Goal: Information Seeking & Learning: Learn about a topic

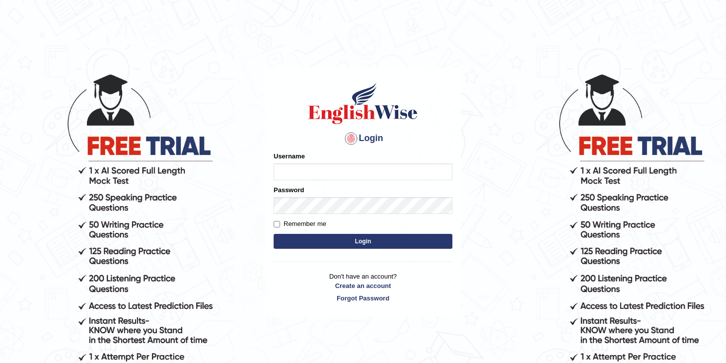
type input "Sakshi_pte"
click at [342, 245] on button "Login" at bounding box center [363, 241] width 179 height 15
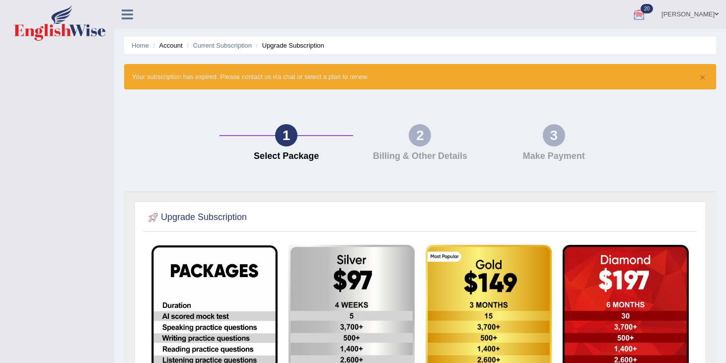
click at [646, 10] on div at bounding box center [638, 14] width 15 height 15
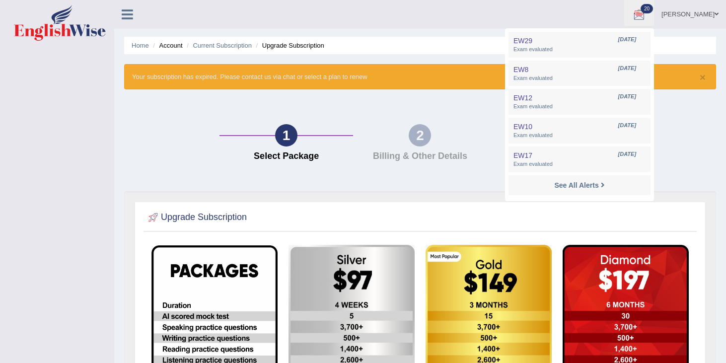
click at [706, 14] on link "[PERSON_NAME]" at bounding box center [690, 13] width 72 height 26
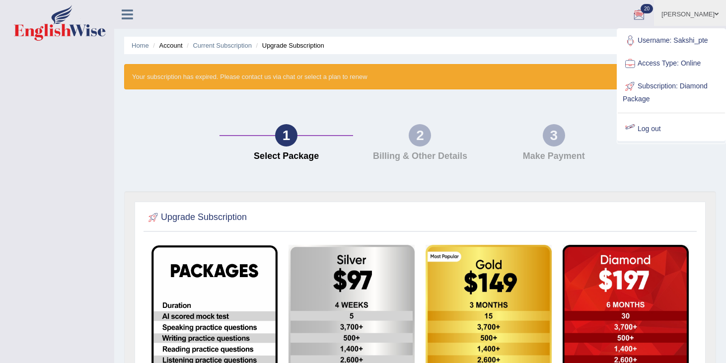
click at [652, 127] on link "Log out" at bounding box center [671, 129] width 107 height 23
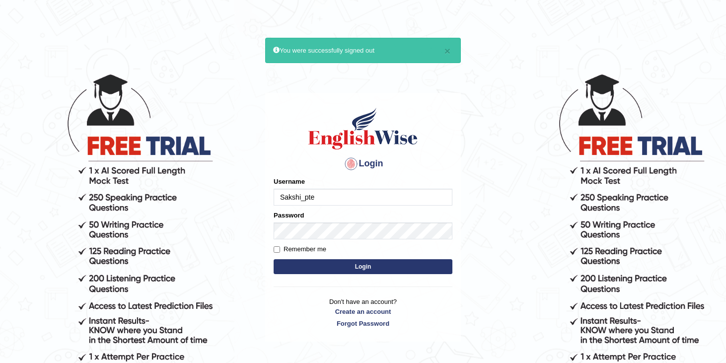
click at [330, 201] on input "Sakshi_pte" at bounding box center [363, 197] width 179 height 17
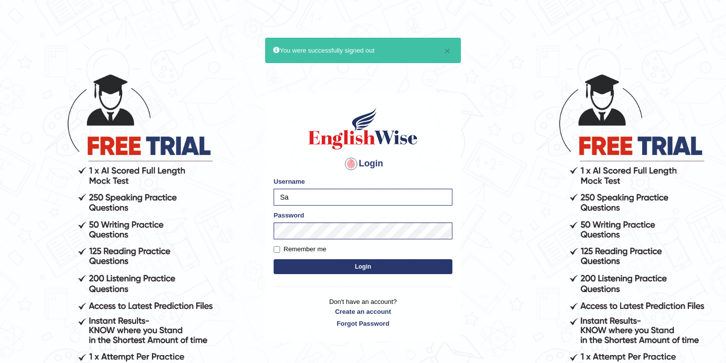
type input "S"
type input "priya"
click at [359, 311] on link "Create an account" at bounding box center [363, 311] width 179 height 9
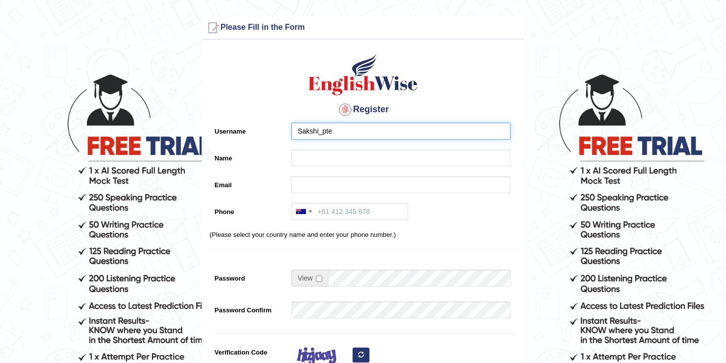
click at [352, 134] on input "Sakshi_pte" at bounding box center [400, 131] width 219 height 17
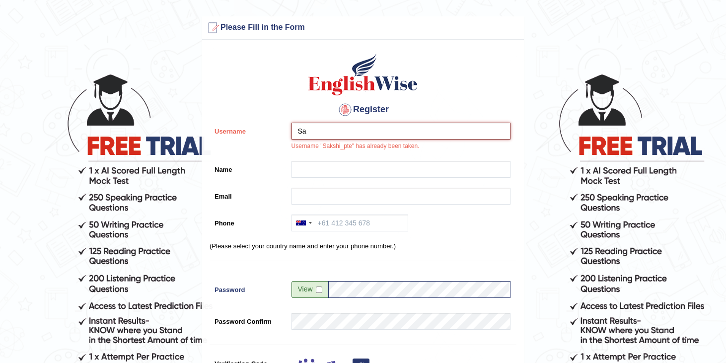
type input "S"
type input "PRIYA [PERSON_NAME]"
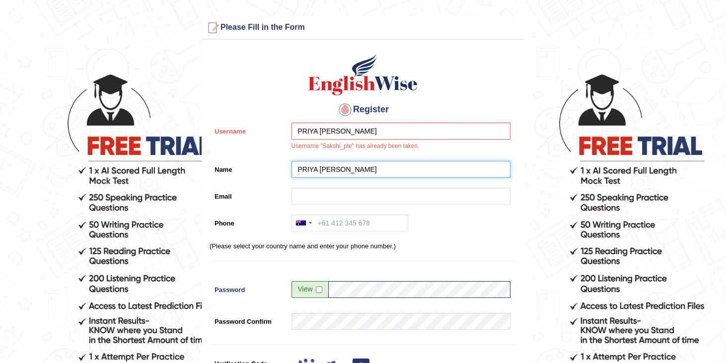
type input "priyasjha90@gmail.com"
type input "+61426480436"
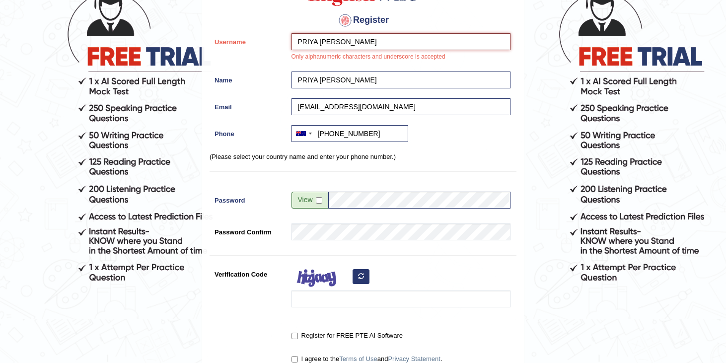
scroll to position [90, 0]
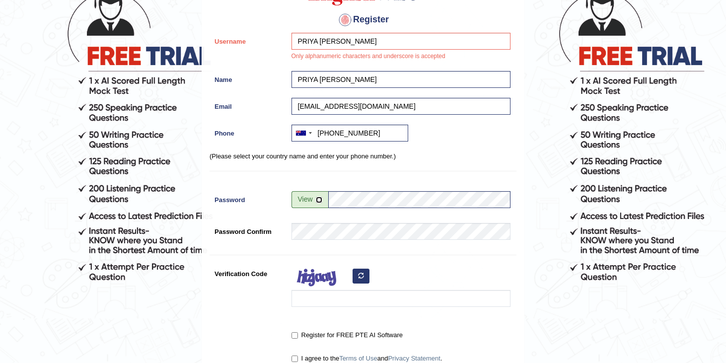
click at [317, 200] on input "checkbox" at bounding box center [319, 200] width 6 height 6
checkbox input "true"
click at [387, 199] on input "Hopeitgoeswell" at bounding box center [419, 199] width 182 height 17
type input "H"
type input "Hopeitgoeswell"
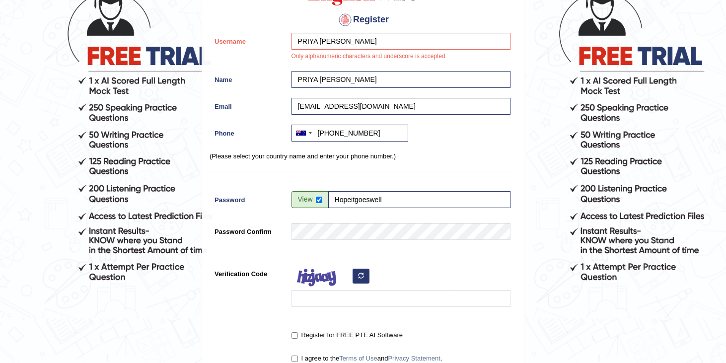
click at [312, 219] on div "Register Username PRIYA SACHIN JHA Only alphanumeric characters and underscore …" at bounding box center [363, 168] width 322 height 426
click at [340, 296] on input "Verification Code" at bounding box center [400, 298] width 219 height 17
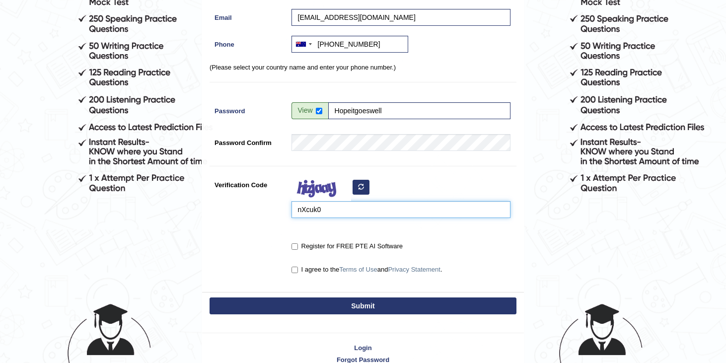
scroll to position [230, 0]
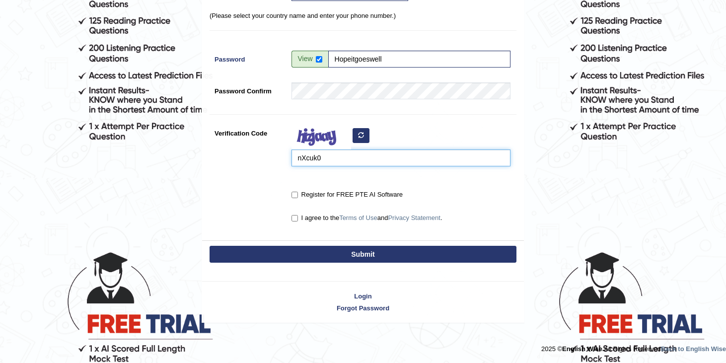
type input "nXcuk0"
click at [293, 193] on input "Register for FREE PTE AI Software" at bounding box center [294, 195] width 6 height 6
checkbox input "true"
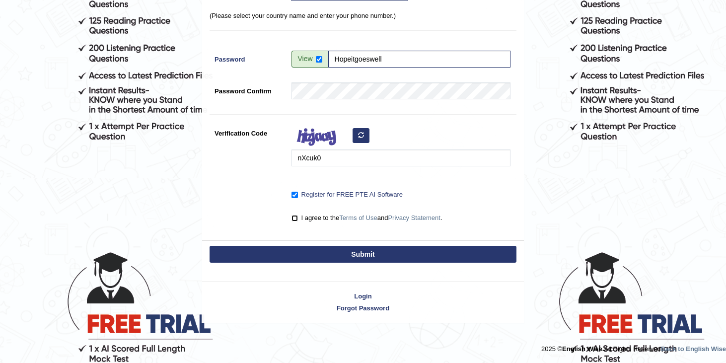
click at [292, 220] on input "I agree to the Terms of Use and Privacy Statement ." at bounding box center [294, 218] width 6 height 6
checkbox input "true"
click at [312, 252] on button "Submit" at bounding box center [362, 254] width 307 height 17
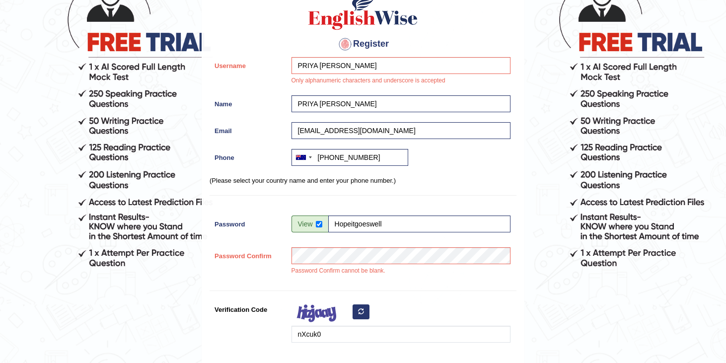
scroll to position [103, 0]
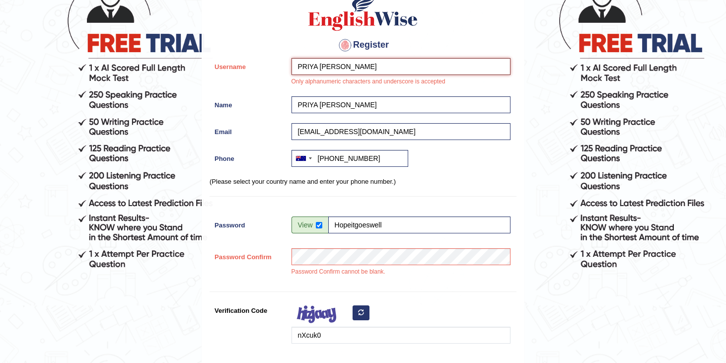
click at [364, 68] on input "PRIYA [PERSON_NAME]" at bounding box center [400, 66] width 219 height 17
type input "P"
type input "priyasjha"
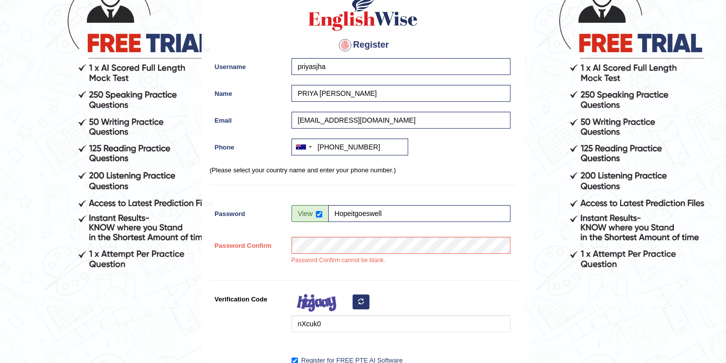
click at [482, 290] on div "Register Username priyasjha Name PRIYA SACHIN JHA Email priyasjha90@gmail.com P…" at bounding box center [363, 193] width 322 height 426
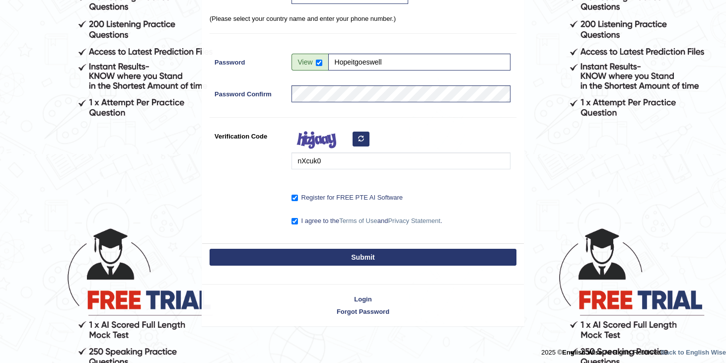
scroll to position [258, 0]
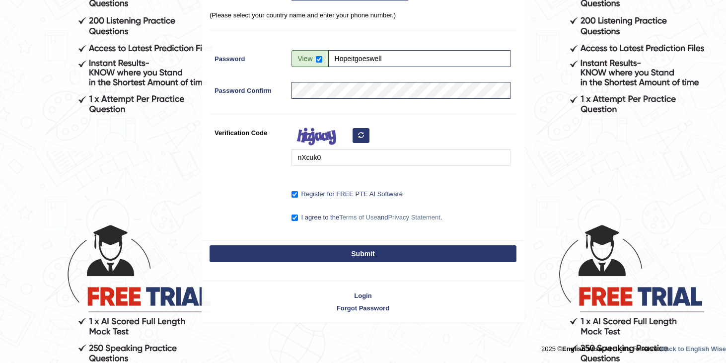
click at [381, 256] on button "Submit" at bounding box center [362, 253] width 307 height 17
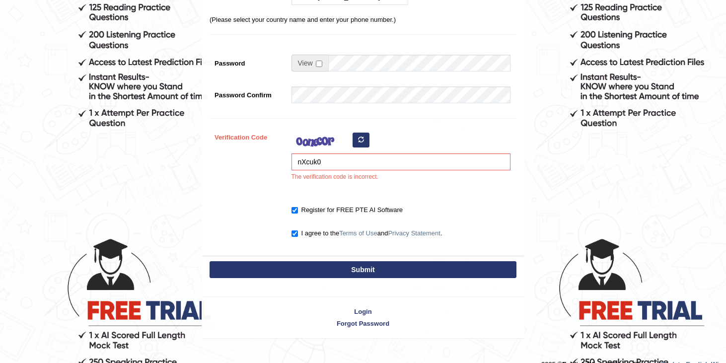
scroll to position [259, 0]
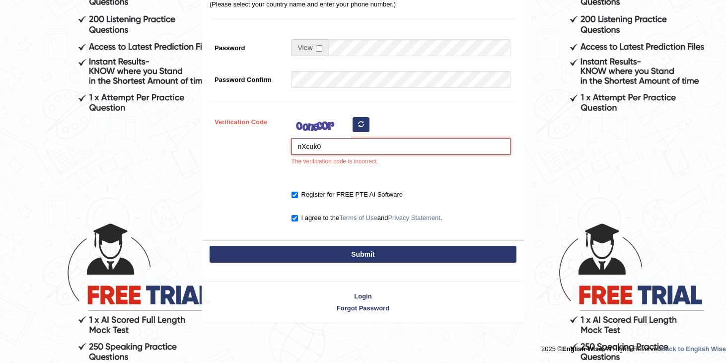
click at [325, 149] on input "nXcuk0" at bounding box center [400, 146] width 219 height 17
type input "n"
type input "nxauk0"
click at [362, 251] on button "Submit" at bounding box center [362, 254] width 307 height 17
type input "+61426480436"
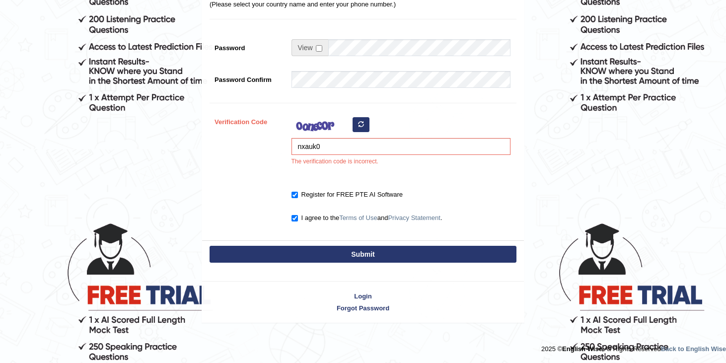
scroll to position [230, 0]
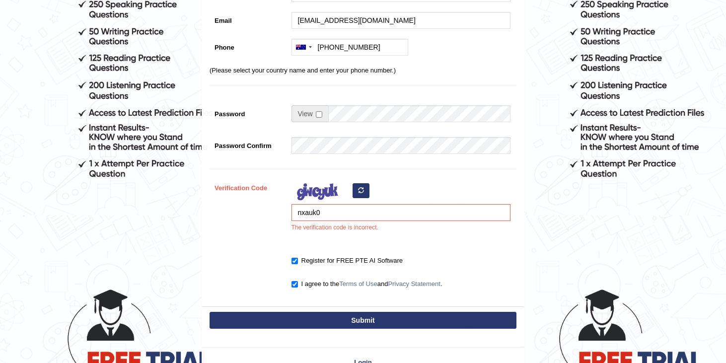
scroll to position [259, 0]
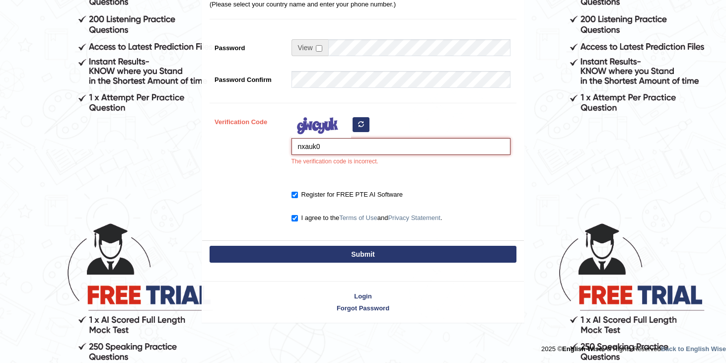
click at [321, 151] on input "nxauk0" at bounding box center [400, 146] width 219 height 17
type input "nxcuko"
click at [371, 253] on button "Submit" at bounding box center [362, 254] width 307 height 17
type input "[PHONE_NUMBER]"
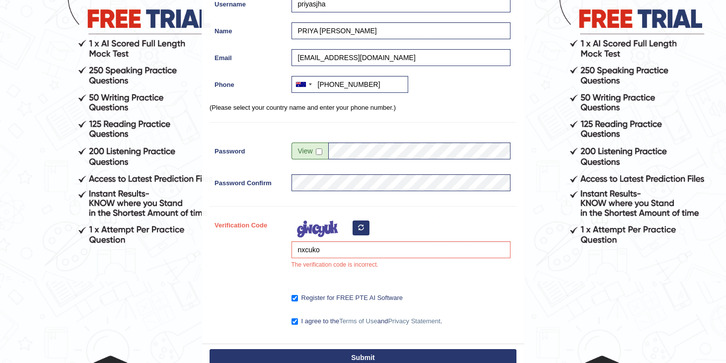
scroll to position [0, 0]
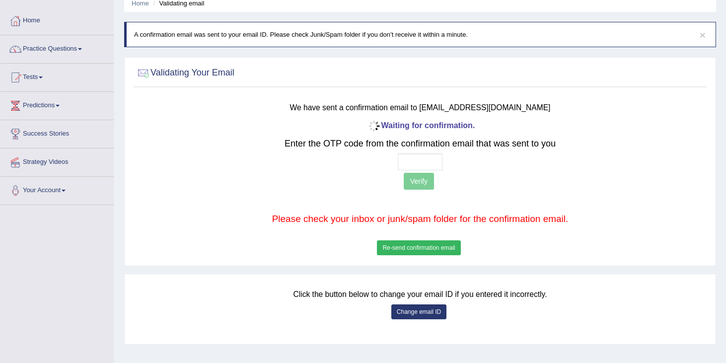
scroll to position [39, 0]
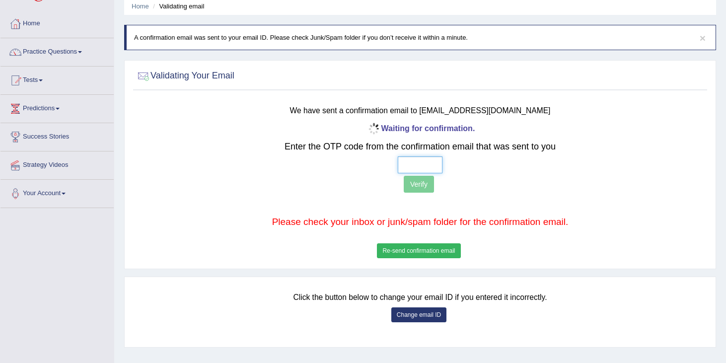
click at [420, 162] on input "text" at bounding box center [420, 164] width 45 height 17
type input "1 0 1 5"
click at [421, 183] on button "Verify" at bounding box center [419, 184] width 30 height 17
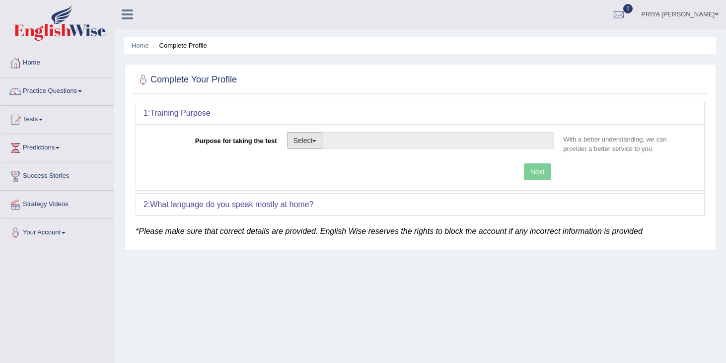
click at [309, 138] on button "Select" at bounding box center [305, 140] width 36 height 17
click at [307, 163] on link "Student Visa" at bounding box center [331, 161] width 88 height 13
type input "Student Visa"
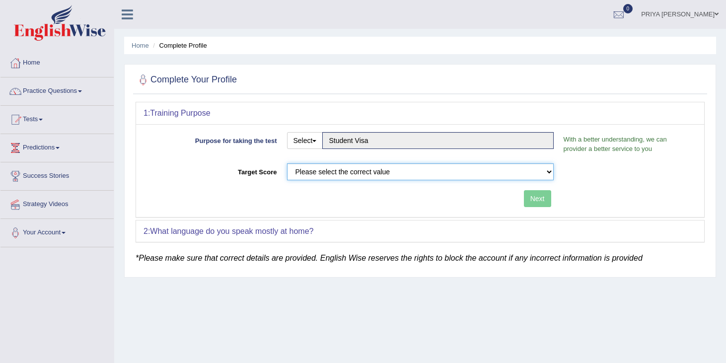
click at [443, 176] on select "Please select the correct value 50 (6 bands) 58 (6.5 bands) 65 (7 bands) 79 (8 …" at bounding box center [420, 171] width 267 height 17
select select "79"
click at [287, 163] on select "Please select the correct value 50 (6 bands) 58 (6.5 bands) 65 (7 bands) 79 (8 …" at bounding box center [420, 171] width 267 height 17
click at [538, 198] on button "Next" at bounding box center [537, 198] width 27 height 17
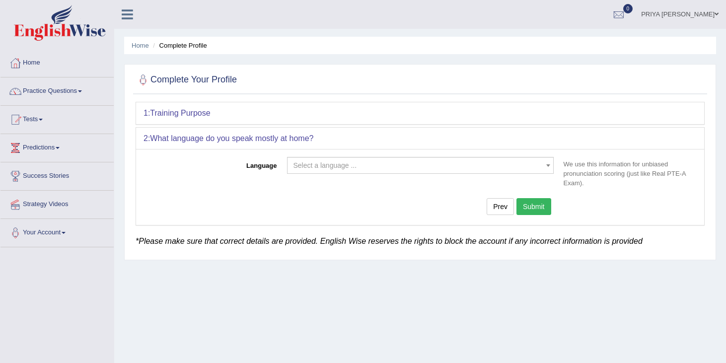
click at [510, 166] on span "Select a language ..." at bounding box center [417, 165] width 248 height 10
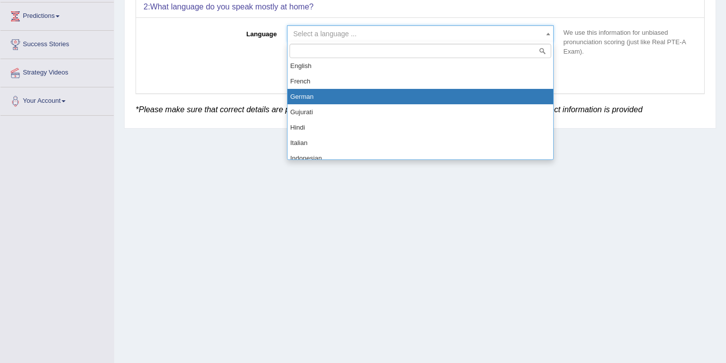
scroll to position [330, 0]
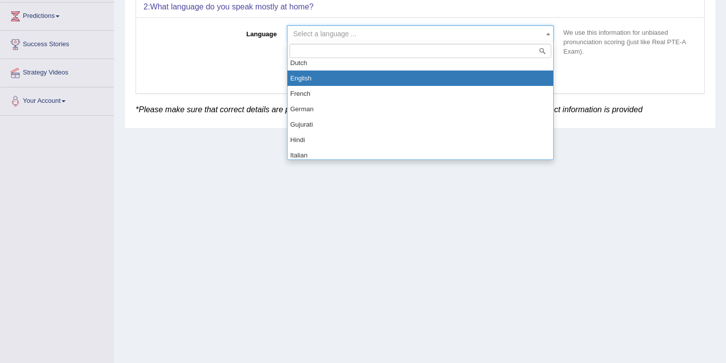
select select "English"
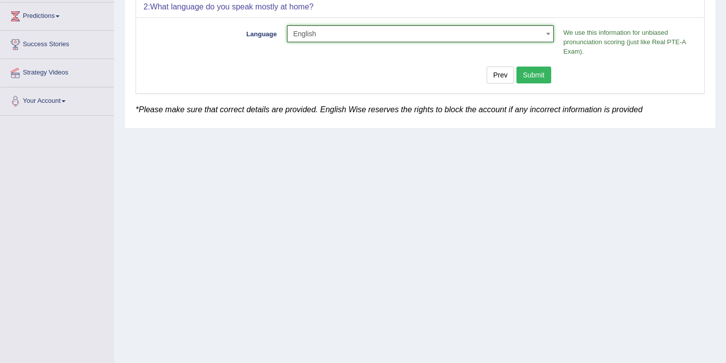
click at [536, 72] on button "Submit" at bounding box center [533, 75] width 35 height 17
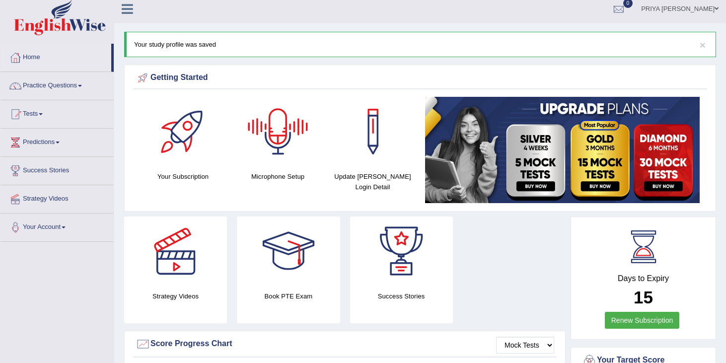
scroll to position [4, 0]
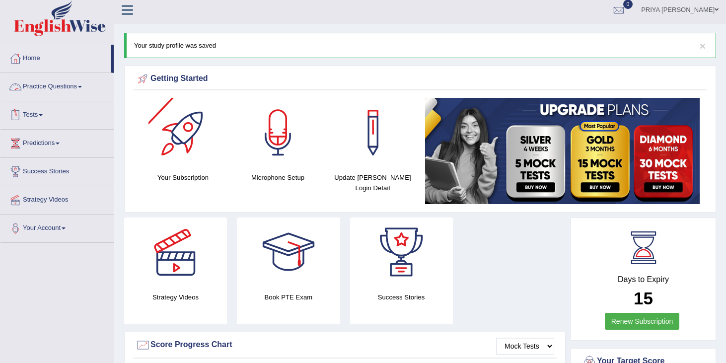
click at [62, 88] on link "Practice Questions" at bounding box center [56, 85] width 113 height 25
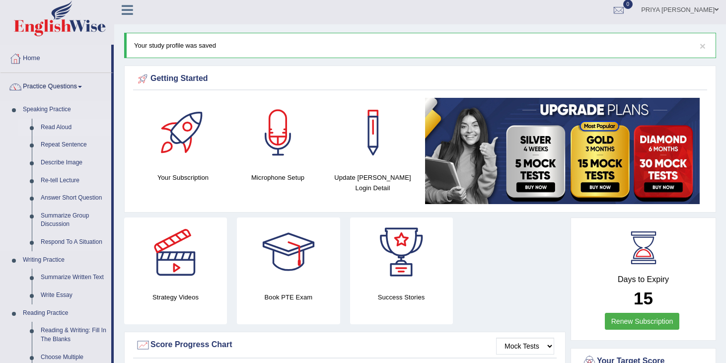
click at [50, 129] on link "Read Aloud" at bounding box center [73, 128] width 75 height 18
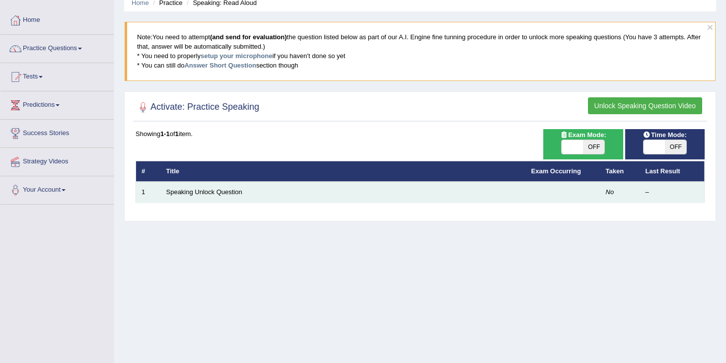
scroll to position [51, 0]
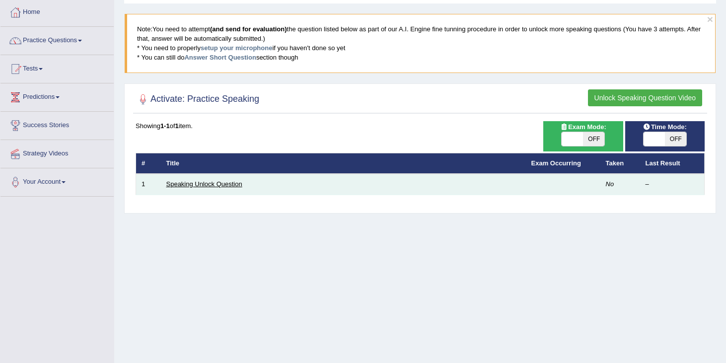
click at [199, 186] on link "Speaking Unlock Question" at bounding box center [204, 183] width 76 height 7
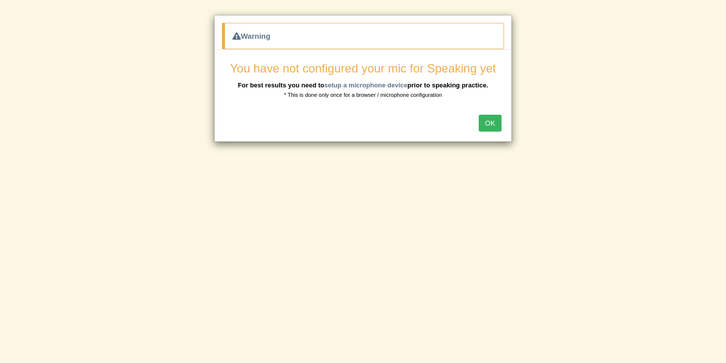
click at [488, 120] on button "OK" at bounding box center [490, 123] width 23 height 17
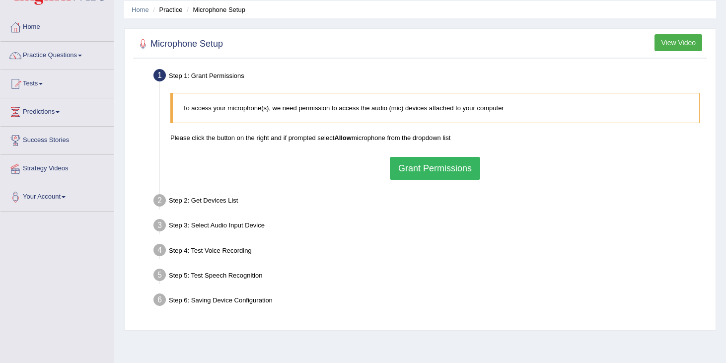
scroll to position [37, 0]
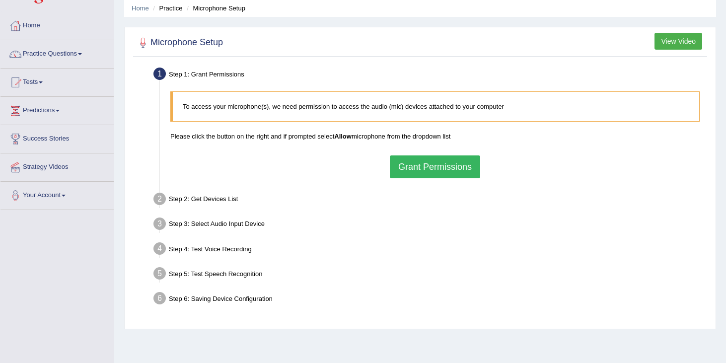
click at [434, 170] on button "Grant Permissions" at bounding box center [435, 166] width 90 height 23
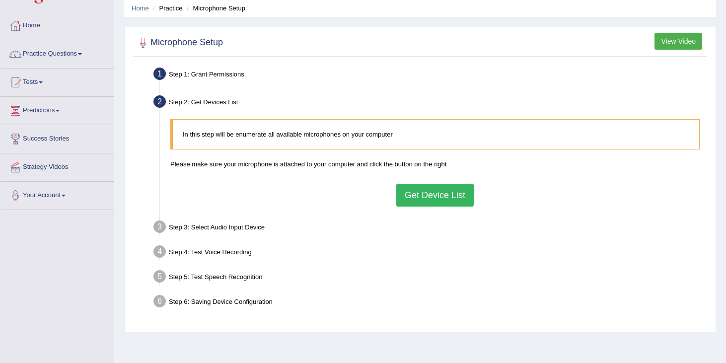
click at [430, 191] on button "Get Device List" at bounding box center [434, 195] width 77 height 23
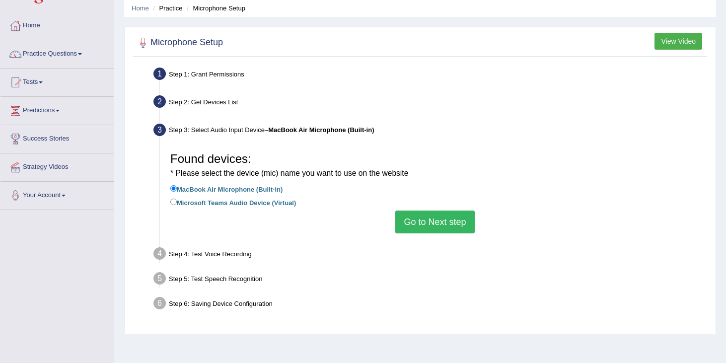
click at [430, 218] on button "Go to Next step" at bounding box center [434, 221] width 79 height 23
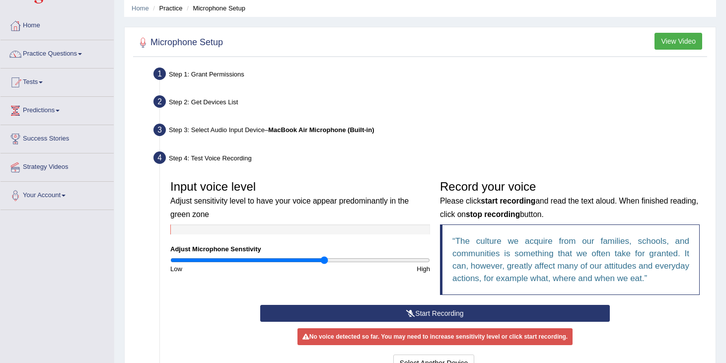
drag, startPoint x: 299, startPoint y: 258, endPoint x: 325, endPoint y: 272, distance: 29.8
click at [325, 264] on input "range" at bounding box center [300, 260] width 260 height 8
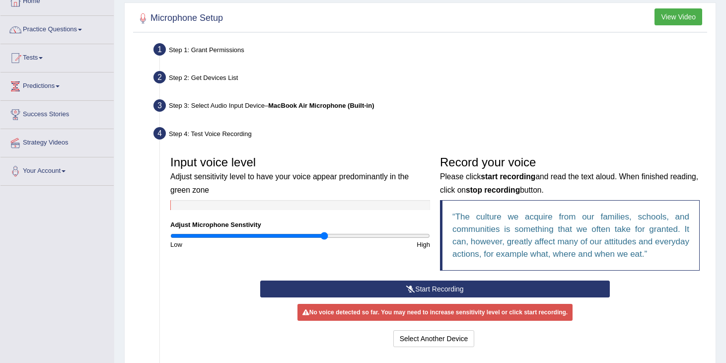
scroll to position [63, 0]
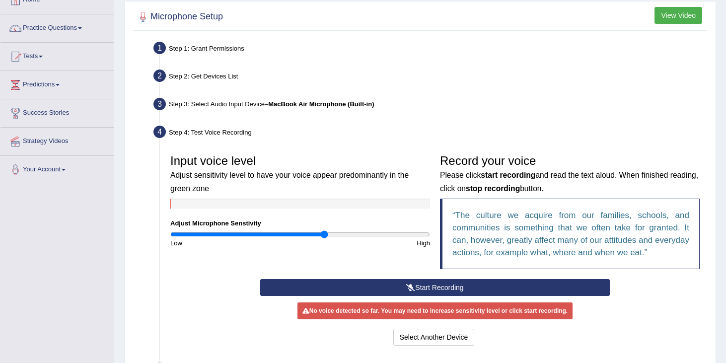
click at [433, 286] on button "Start Recording" at bounding box center [434, 287] width 349 height 17
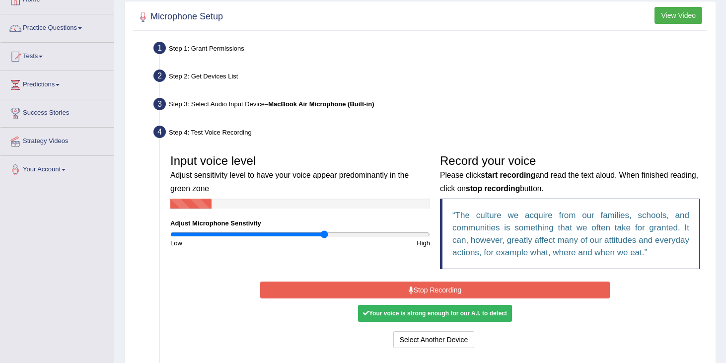
click at [433, 286] on button "Stop Recording" at bounding box center [434, 289] width 349 height 17
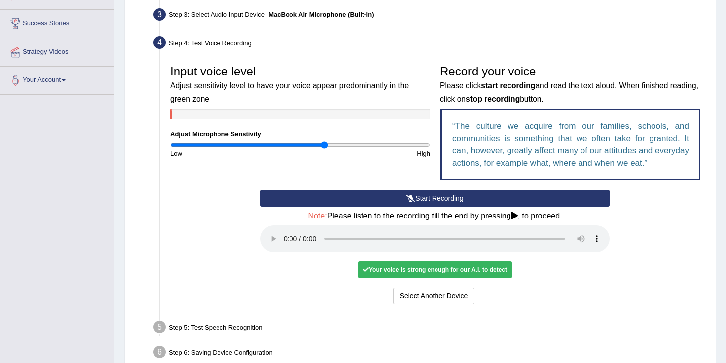
scroll to position [154, 0]
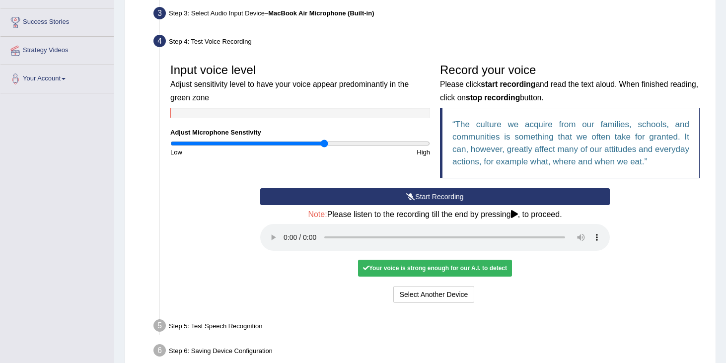
click at [518, 217] on icon at bounding box center [514, 214] width 7 height 8
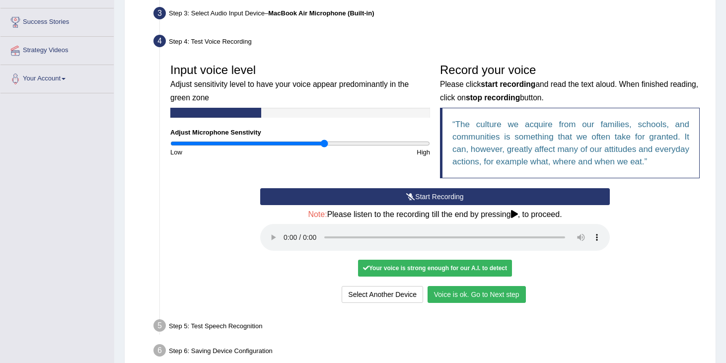
click at [476, 294] on button "Voice is ok. Go to Next step" at bounding box center [476, 294] width 98 height 17
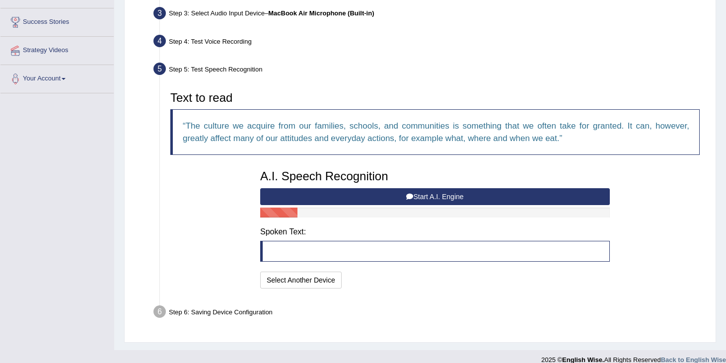
click at [433, 195] on button "Start A.I. Engine" at bounding box center [434, 196] width 349 height 17
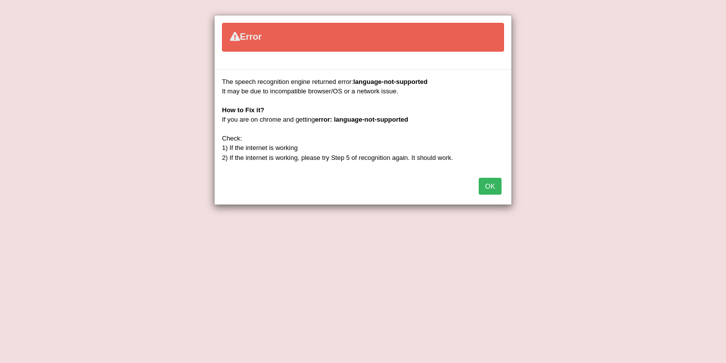
click at [489, 185] on button "OK" at bounding box center [490, 186] width 23 height 17
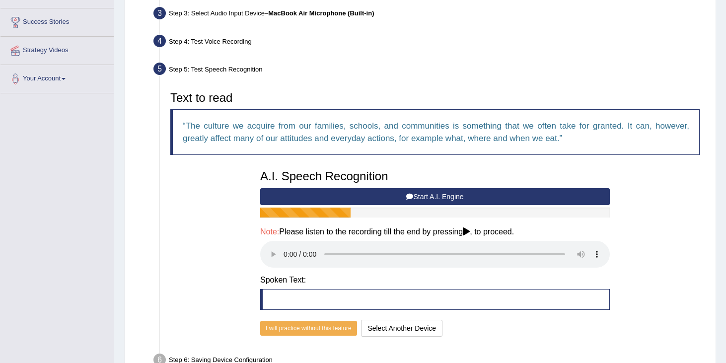
click at [470, 234] on icon at bounding box center [466, 231] width 7 height 8
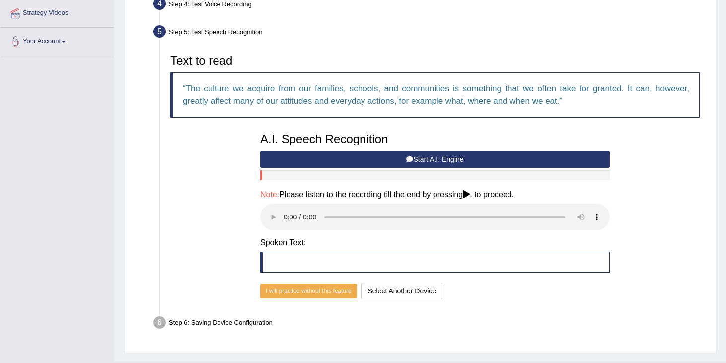
scroll to position [192, 0]
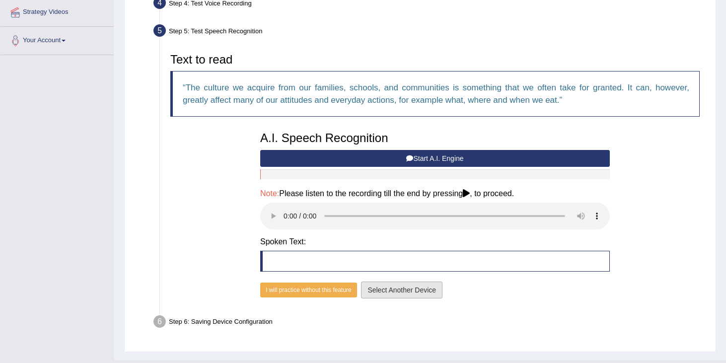
click at [393, 292] on button "Select Another Device" at bounding box center [401, 289] width 81 height 17
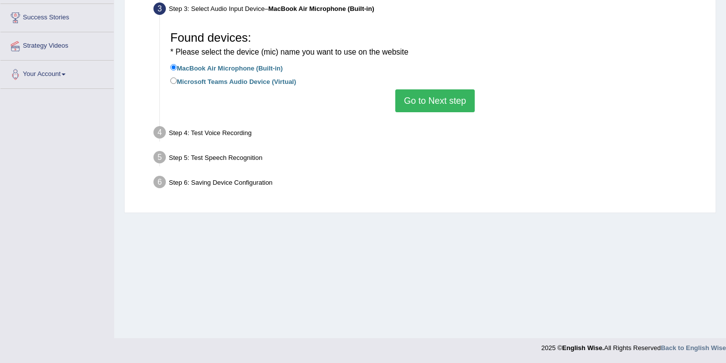
click at [436, 99] on button "Go to Next step" at bounding box center [434, 100] width 79 height 23
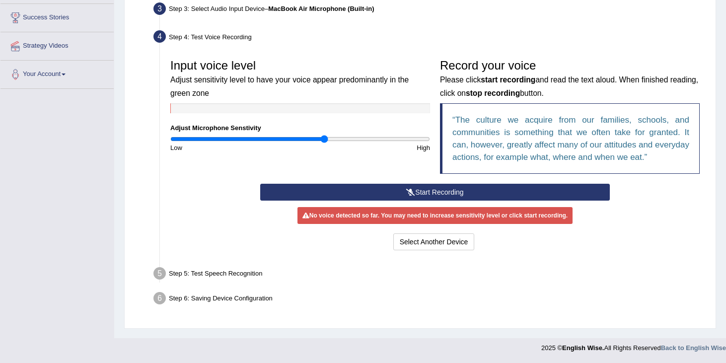
click at [430, 190] on button "Start Recording" at bounding box center [434, 192] width 349 height 17
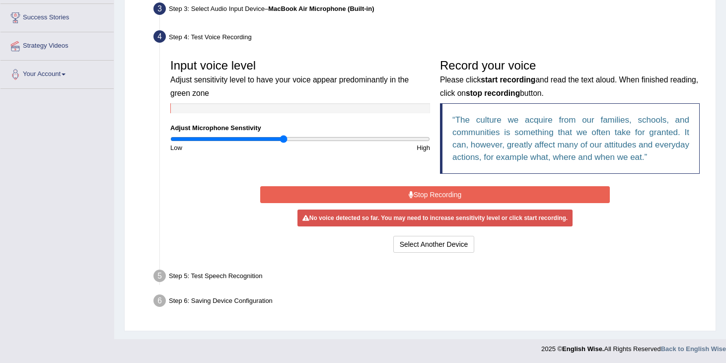
drag, startPoint x: 323, startPoint y: 138, endPoint x: 282, endPoint y: 142, distance: 40.5
type input "0.88"
click at [282, 142] on input "range" at bounding box center [300, 139] width 260 height 8
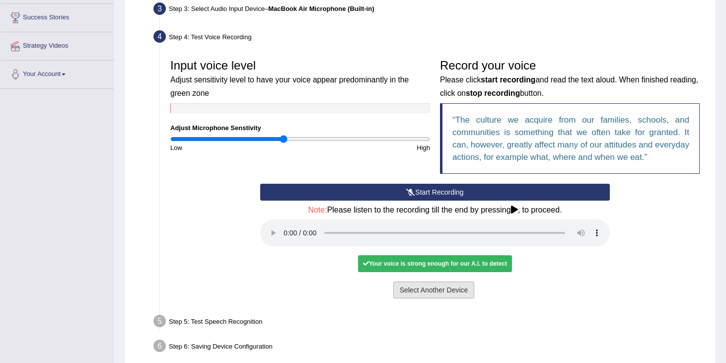
click at [412, 291] on button "Select Another Device" at bounding box center [433, 289] width 81 height 17
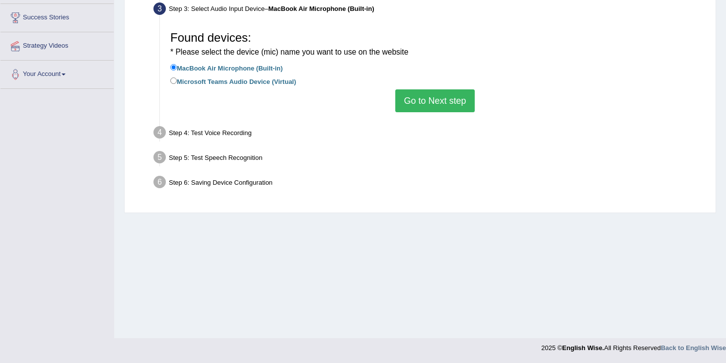
click at [221, 158] on div "Step 5: Test Speech Recognition" at bounding box center [430, 159] width 562 height 22
click at [442, 101] on button "Go to Next step" at bounding box center [434, 100] width 79 height 23
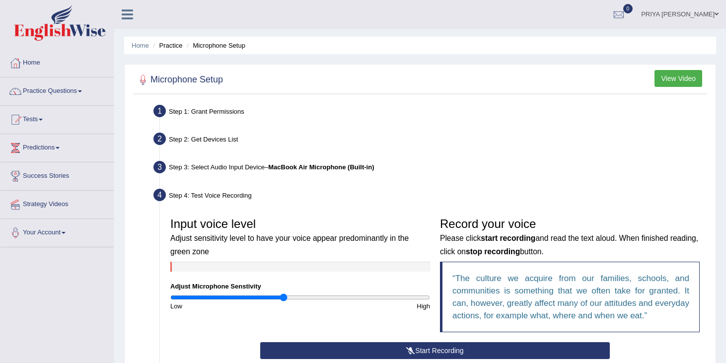
scroll to position [3, 0]
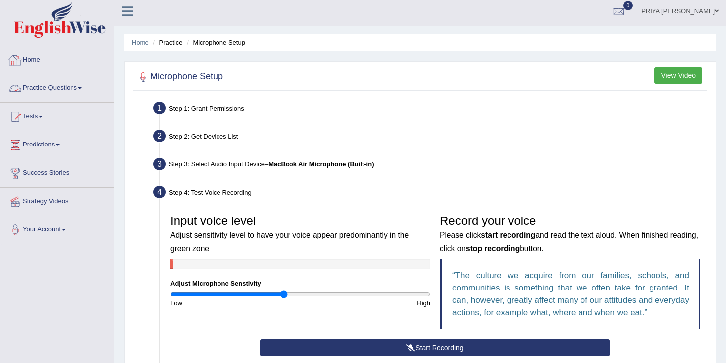
click at [56, 84] on link "Practice Questions" at bounding box center [56, 86] width 113 height 25
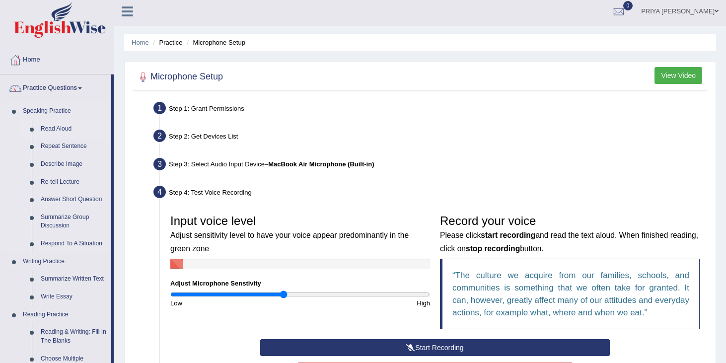
click at [47, 130] on link "Read Aloud" at bounding box center [73, 129] width 75 height 18
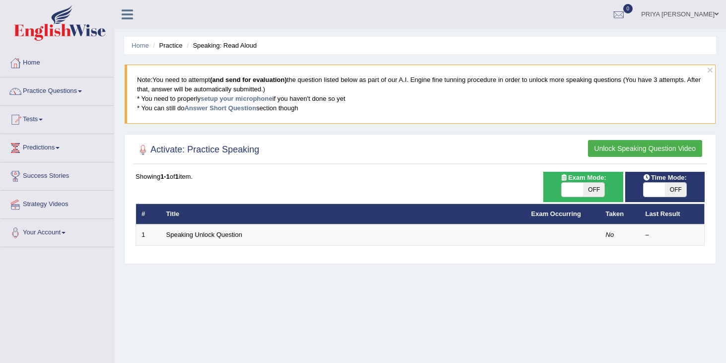
click at [670, 189] on span "OFF" at bounding box center [675, 190] width 21 height 14
checkbox input "true"
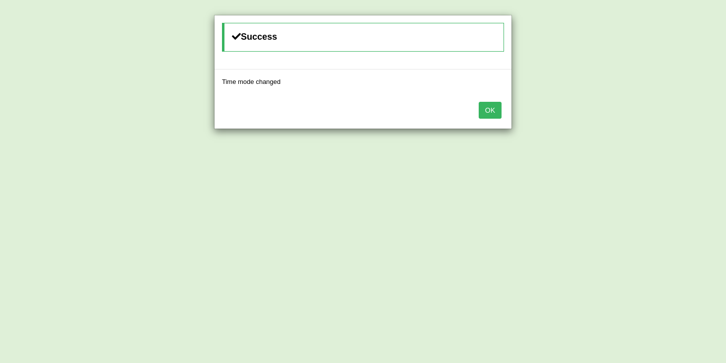
click at [494, 107] on button "OK" at bounding box center [490, 110] width 23 height 17
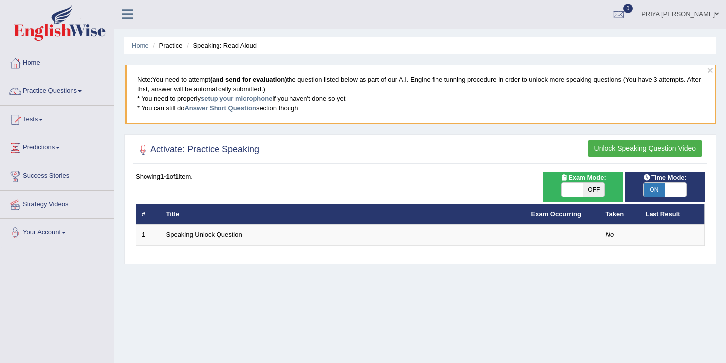
click at [595, 190] on span "OFF" at bounding box center [593, 190] width 21 height 14
checkbox input "true"
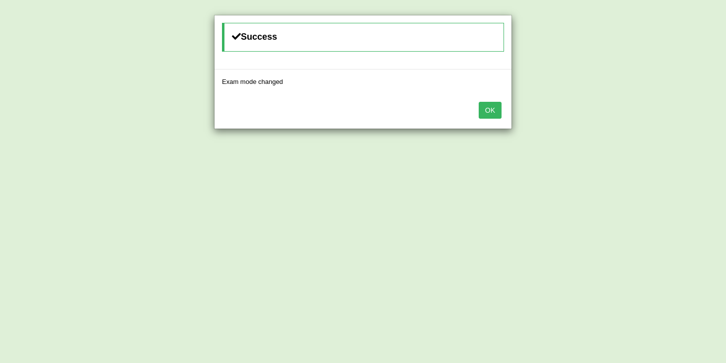
click at [489, 110] on button "OK" at bounding box center [490, 110] width 23 height 17
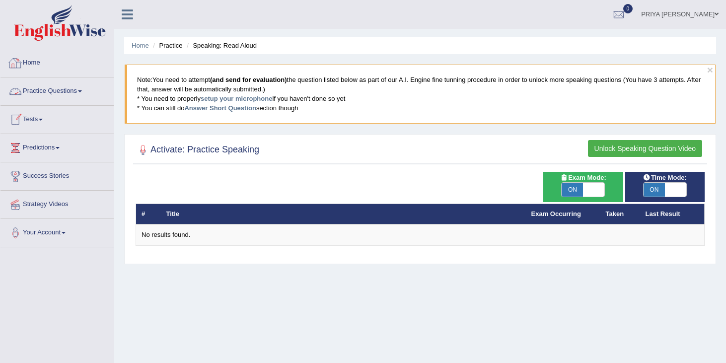
click at [55, 91] on link "Practice Questions" at bounding box center [56, 89] width 113 height 25
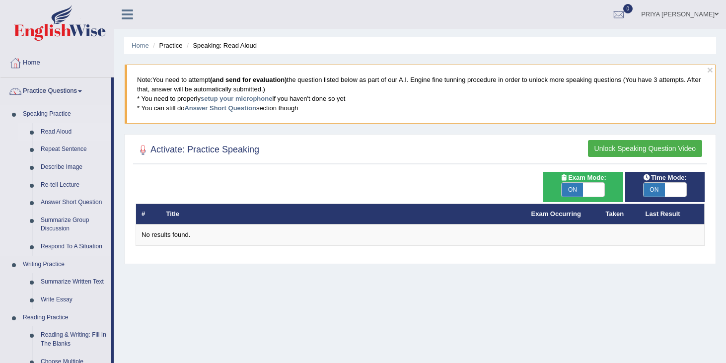
click at [52, 130] on link "Read Aloud" at bounding box center [73, 132] width 75 height 18
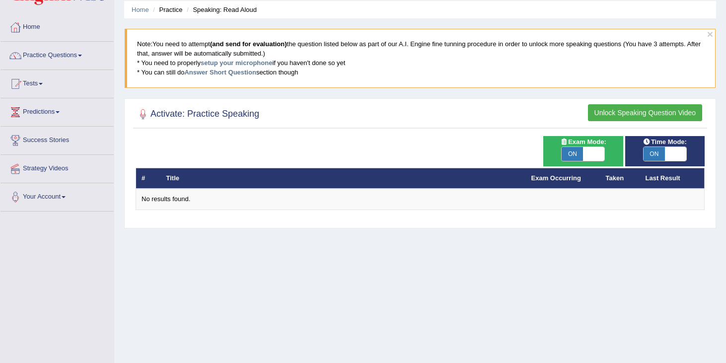
scroll to position [37, 0]
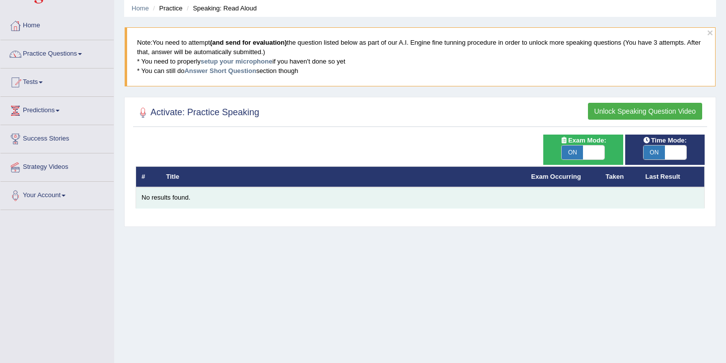
click at [161, 202] on div "No results found." at bounding box center [419, 197] width 557 height 9
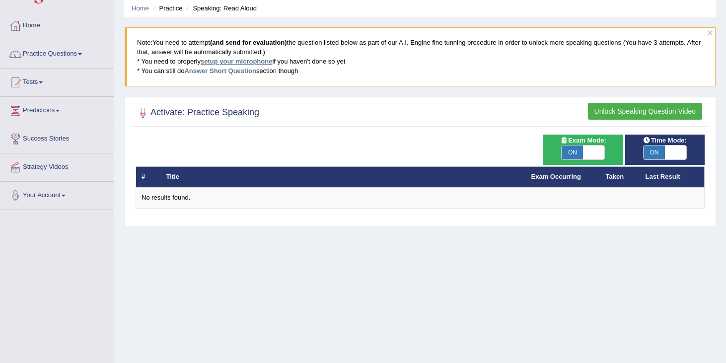
click at [249, 62] on link "setup your microphone" at bounding box center [236, 61] width 71 height 7
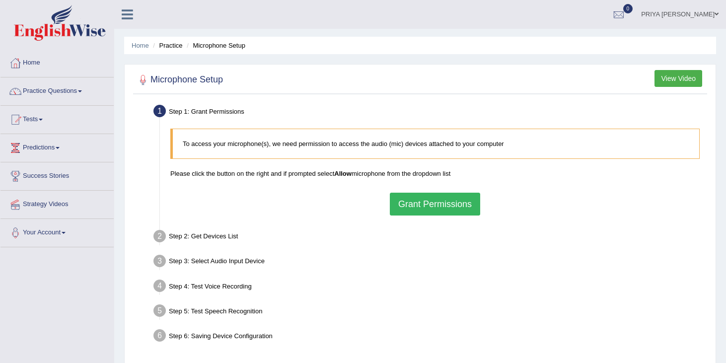
click at [438, 204] on button "Grant Permissions" at bounding box center [435, 204] width 90 height 23
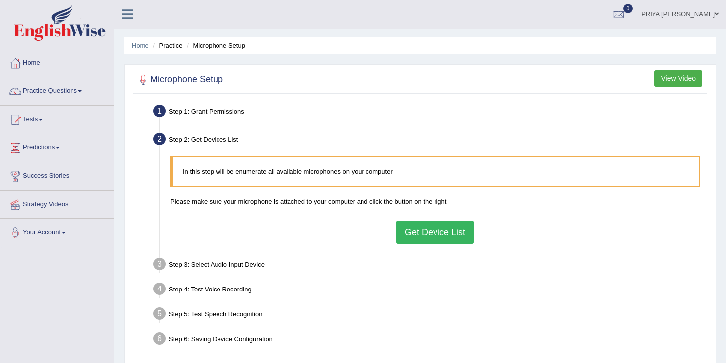
click at [433, 233] on button "Get Device List" at bounding box center [434, 232] width 77 height 23
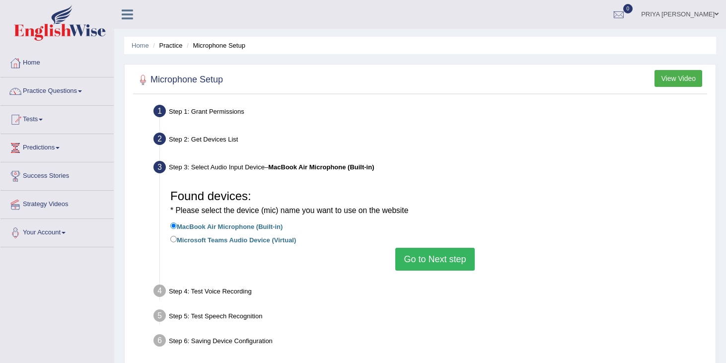
click at [419, 259] on button "Go to Next step" at bounding box center [434, 259] width 79 height 23
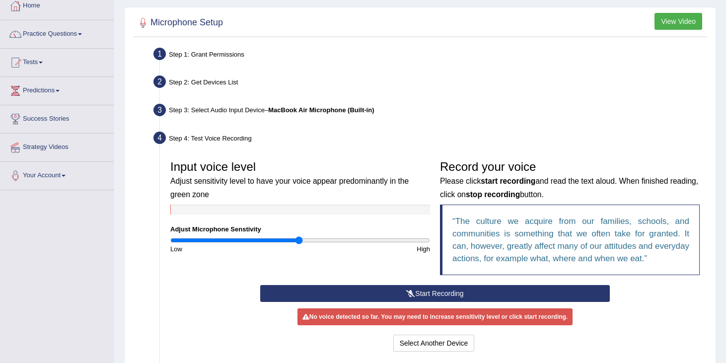
scroll to position [60, 0]
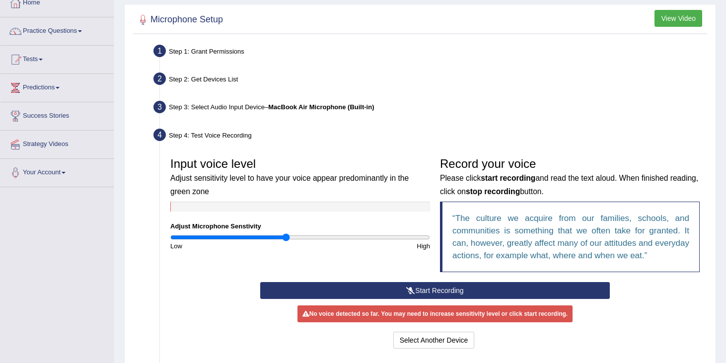
drag, startPoint x: 296, startPoint y: 238, endPoint x: 287, endPoint y: 238, distance: 8.9
type input "0.9"
click at [287, 238] on input "range" at bounding box center [300, 237] width 260 height 8
click at [436, 339] on button "Select Another Device" at bounding box center [433, 340] width 81 height 17
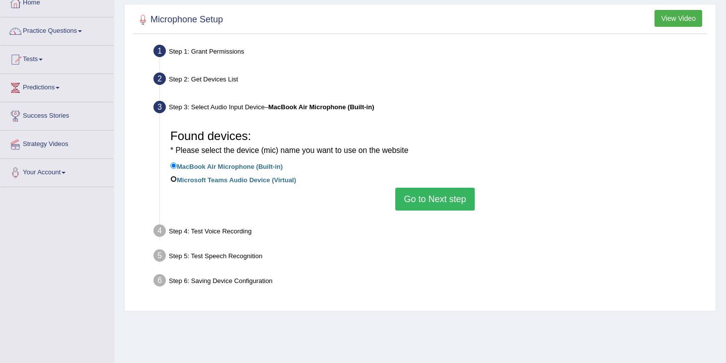
click at [170, 180] on input "Microsoft Teams Audio Device (Virtual)" at bounding box center [173, 179] width 6 height 6
radio input "true"
click at [424, 205] on button "Go to Next step" at bounding box center [434, 199] width 79 height 23
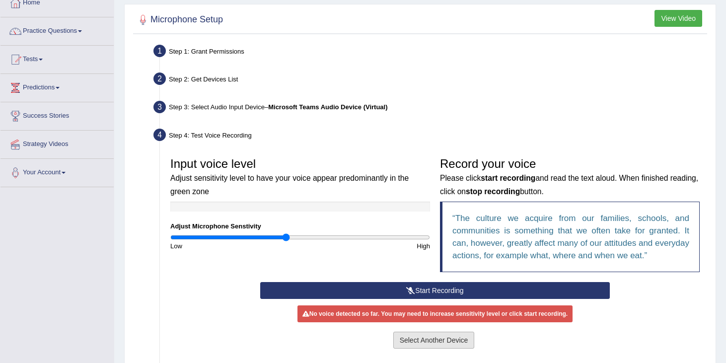
click at [417, 340] on button "Select Another Device" at bounding box center [433, 340] width 81 height 17
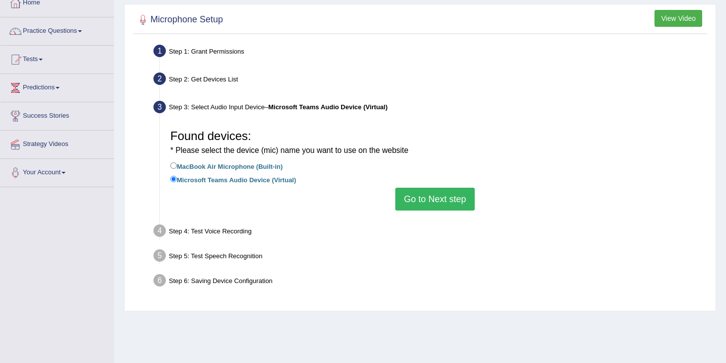
click at [435, 197] on button "Go to Next step" at bounding box center [434, 199] width 79 height 23
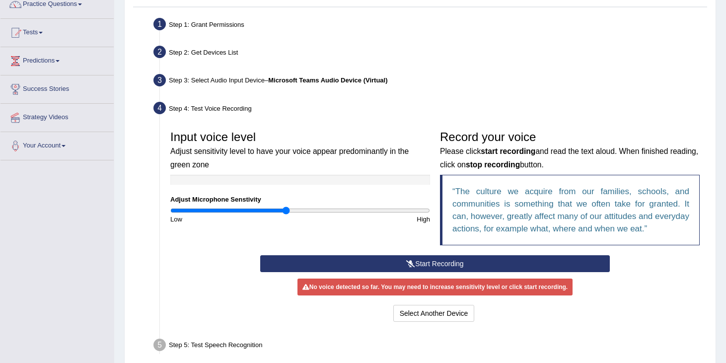
scroll to position [92, 0]
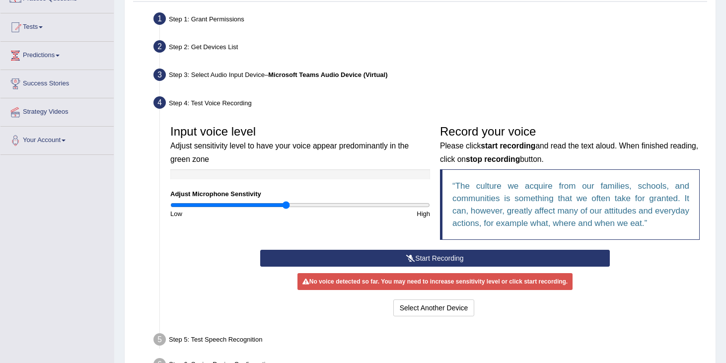
click at [284, 205] on input "range" at bounding box center [300, 205] width 260 height 8
click at [404, 261] on button "Start Recording" at bounding box center [434, 258] width 349 height 17
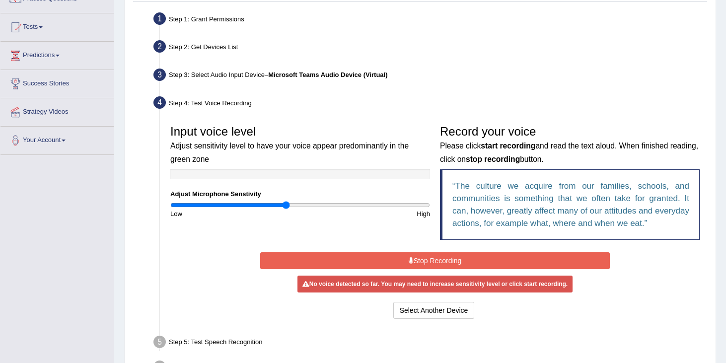
click at [393, 267] on button "Stop Recording" at bounding box center [434, 260] width 349 height 17
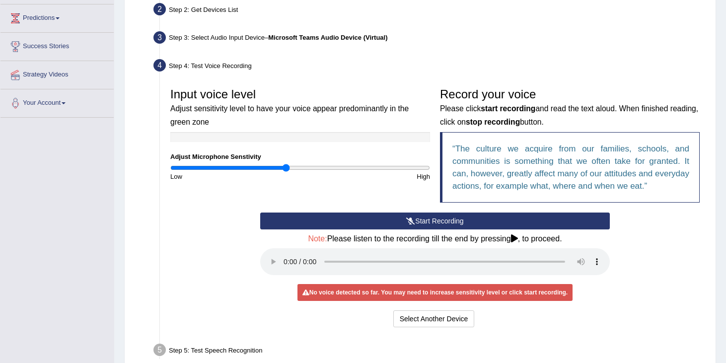
scroll to position [130, 0]
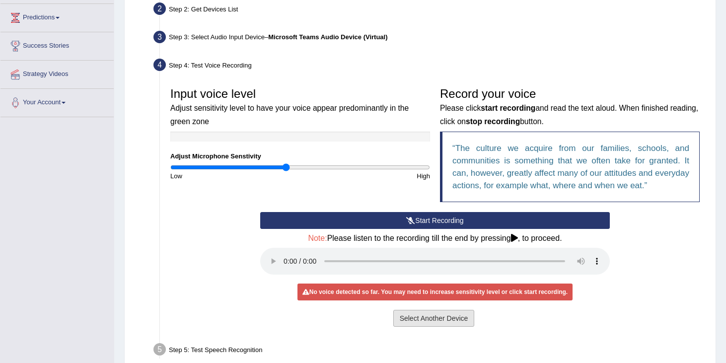
click at [429, 320] on button "Select Another Device" at bounding box center [433, 318] width 81 height 17
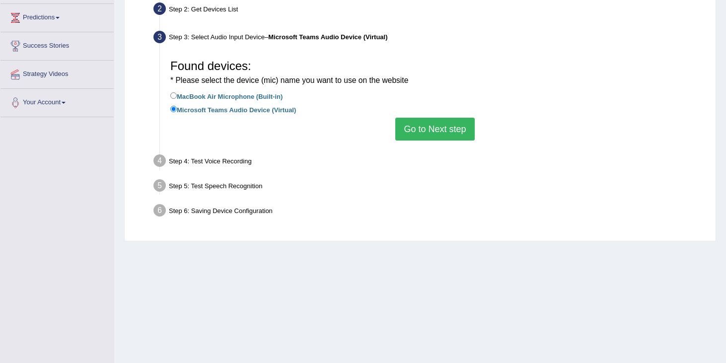
click at [422, 125] on button "Go to Next step" at bounding box center [434, 129] width 79 height 23
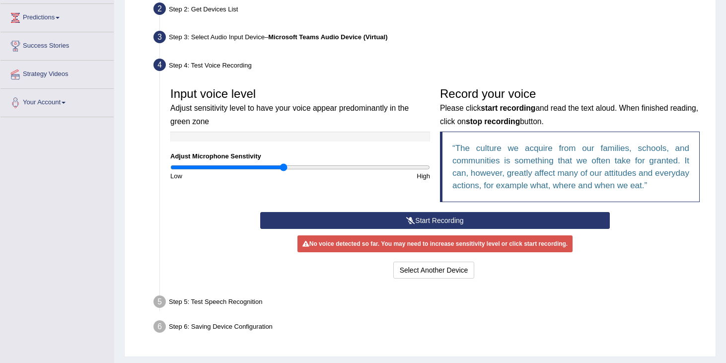
type input "0.9"
click at [285, 170] on input "range" at bounding box center [300, 167] width 260 height 8
click at [415, 222] on button "Start Recording" at bounding box center [434, 220] width 349 height 17
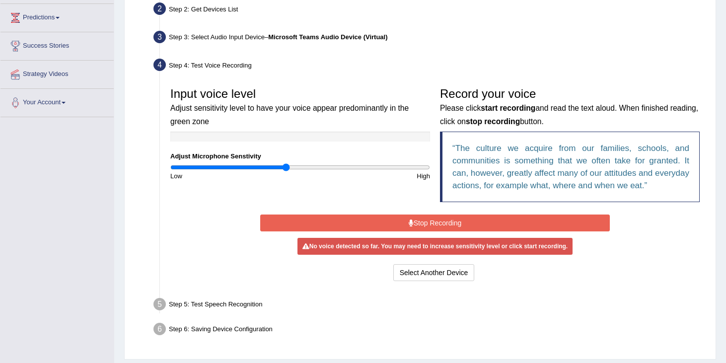
click at [415, 222] on button "Stop Recording" at bounding box center [434, 222] width 349 height 17
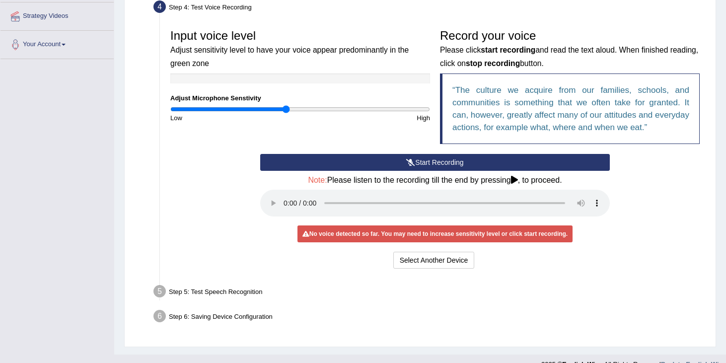
scroll to position [198, 0]
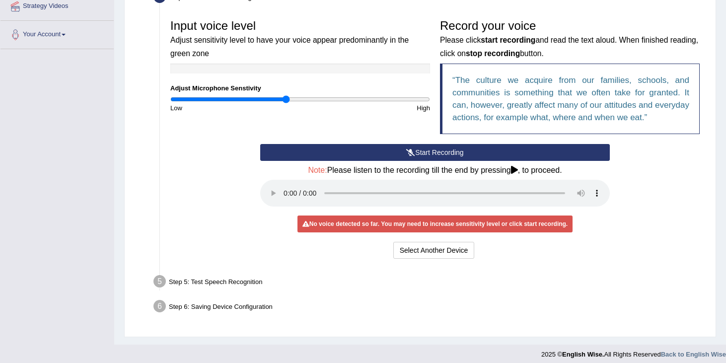
click at [224, 283] on div "Step 5: Test Speech Recognition" at bounding box center [430, 283] width 562 height 22
click at [403, 252] on button "Select Another Device" at bounding box center [433, 250] width 81 height 17
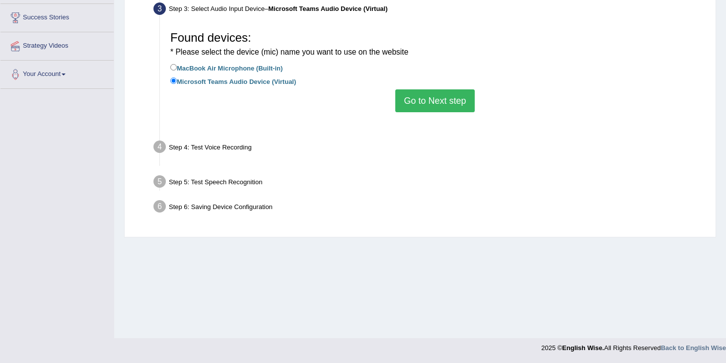
scroll to position [158, 0]
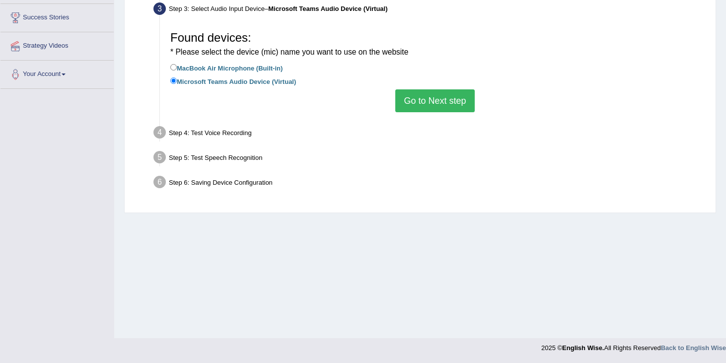
click at [232, 132] on div "Step 4: Test Voice Recording" at bounding box center [430, 134] width 562 height 22
click at [211, 159] on div "Step 5: Test Speech Recognition" at bounding box center [430, 159] width 562 height 22
click at [212, 194] on div "Step 6: Saving Device Configuration" at bounding box center [430, 184] width 562 height 22
